Goal: Information Seeking & Learning: Learn about a topic

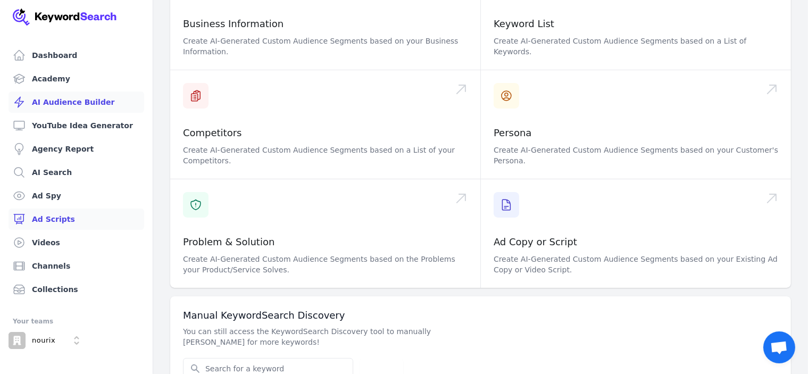
scroll to position [163, 0]
click at [54, 165] on link "AI Search" at bounding box center [77, 172] width 136 height 21
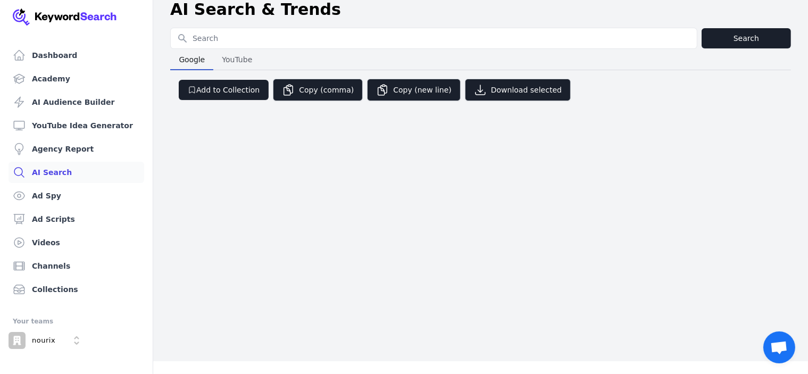
scroll to position [0, 0]
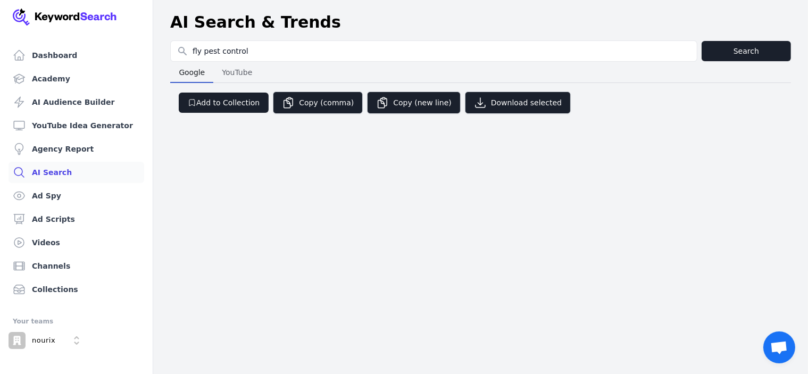
type input "fly pest control"
click at [719, 57] on button "Search" at bounding box center [746, 51] width 89 height 20
select select "50"
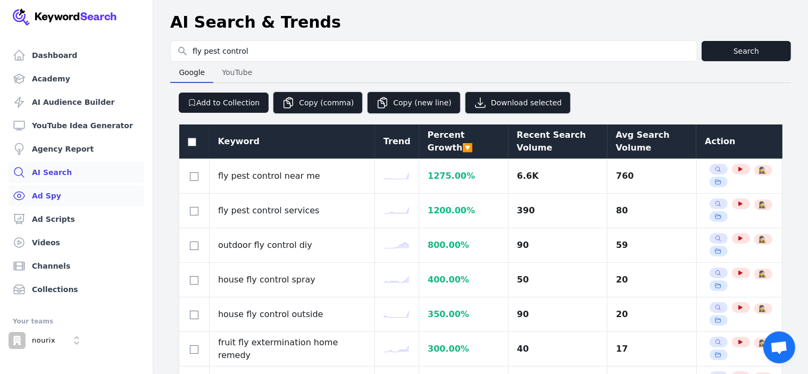
click at [57, 198] on link "Ad Spy" at bounding box center [77, 195] width 136 height 21
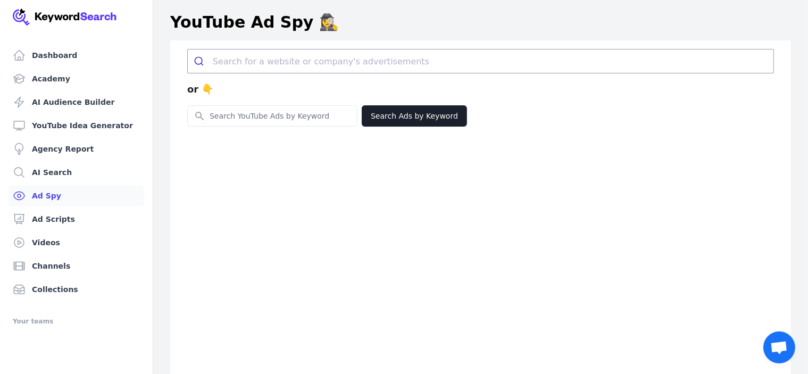
click at [43, 199] on link "Ad Spy" at bounding box center [77, 195] width 136 height 21
